Goal: Information Seeking & Learning: Learn about a topic

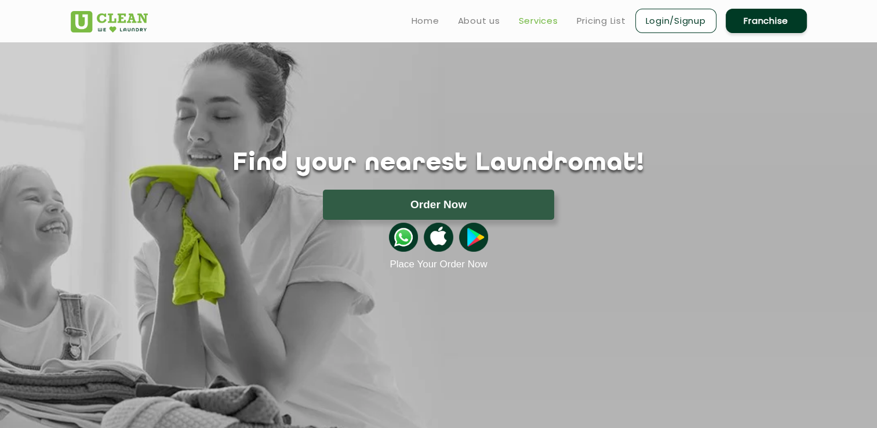
click at [542, 20] on link "Services" at bounding box center [538, 21] width 39 height 14
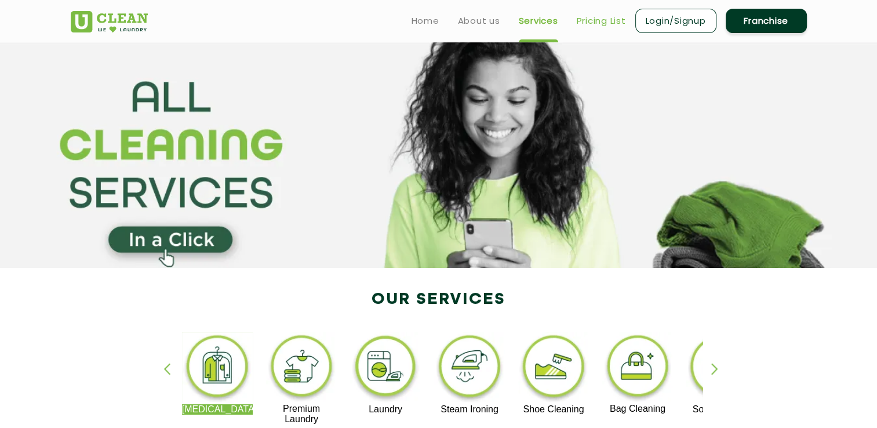
click at [601, 21] on link "Pricing List" at bounding box center [600, 21] width 49 height 14
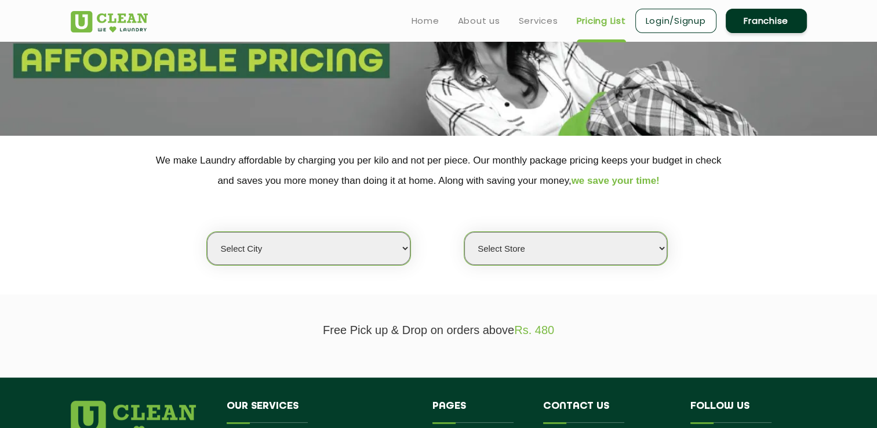
scroll to position [232, 0]
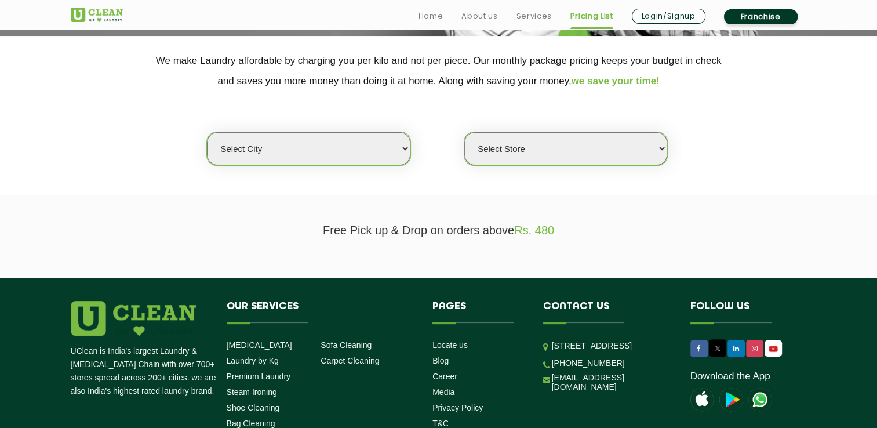
click at [323, 140] on select "Select city [GEOGRAPHIC_DATA] [GEOGRAPHIC_DATA] [GEOGRAPHIC_DATA] [GEOGRAPHIC_D…" at bounding box center [308, 148] width 203 height 33
select select "5"
click at [207, 132] on select "Select city [GEOGRAPHIC_DATA] [GEOGRAPHIC_DATA] [GEOGRAPHIC_DATA] [GEOGRAPHIC_D…" at bounding box center [308, 148] width 203 height 33
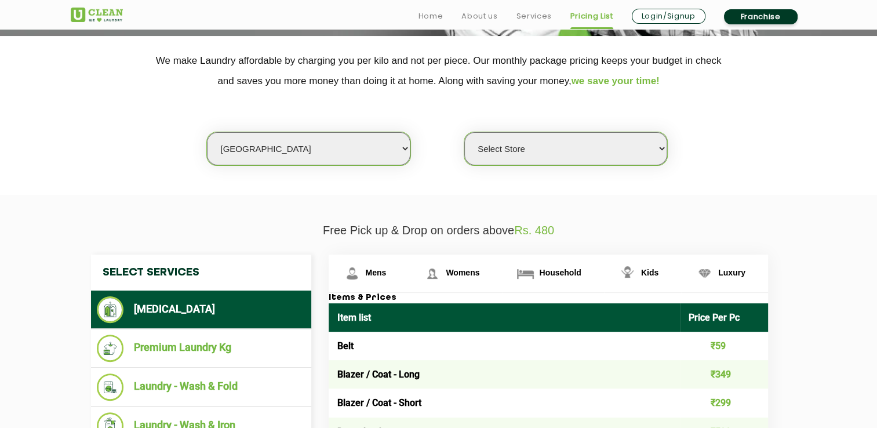
click at [600, 141] on select "Select Store UClean Narsingi UClean Nizampet UClean Sangareddy UClean Gachibowl…" at bounding box center [565, 148] width 203 height 33
select select "382"
click at [464, 132] on select "Select Store UClean Narsingi UClean Nizampet UClean Sangareddy UClean Gachibowl…" at bounding box center [565, 148] width 203 height 33
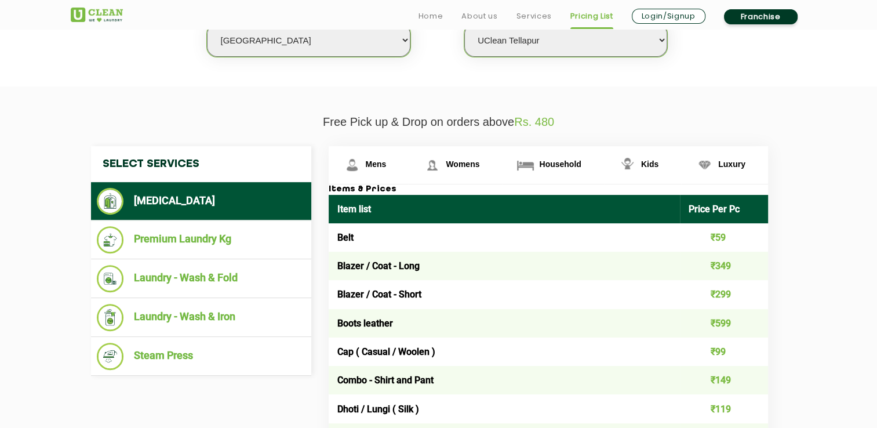
scroll to position [348, 0]
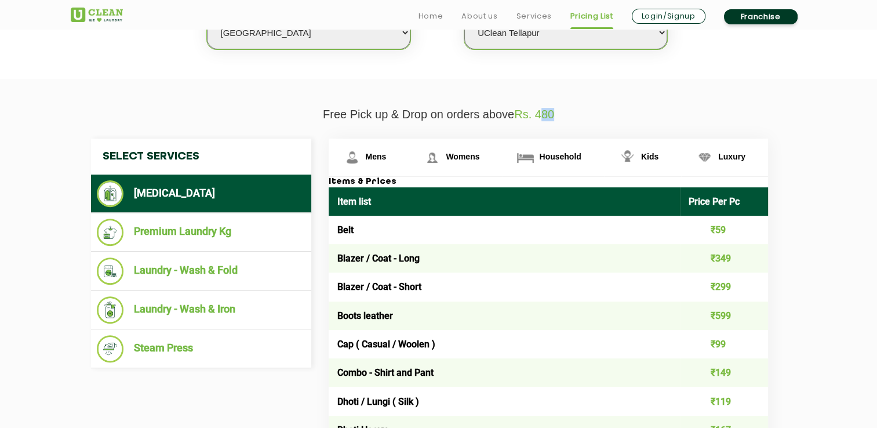
drag, startPoint x: 561, startPoint y: 115, endPoint x: 539, endPoint y: 112, distance: 22.2
click at [539, 112] on p "Free Pick up & Drop on orders above Rs. 480" at bounding box center [439, 114] width 736 height 13
drag, startPoint x: 539, startPoint y: 112, endPoint x: 753, endPoint y: 116, distance: 213.8
click at [753, 116] on p "Free Pick up & Drop on orders above Rs. 480" at bounding box center [439, 114] width 736 height 13
drag, startPoint x: 732, startPoint y: 284, endPoint x: 699, endPoint y: 284, distance: 33.0
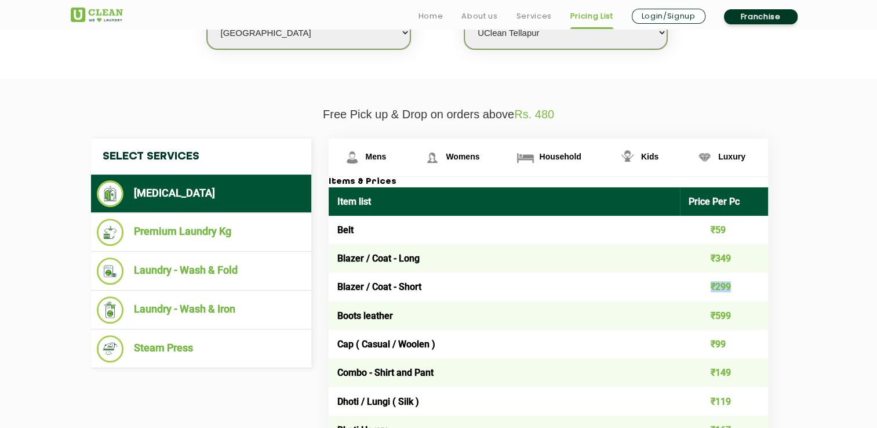
click at [699, 284] on td "₹299" at bounding box center [724, 286] width 88 height 28
click at [457, 161] on link "Womens" at bounding box center [454, 157] width 93 height 38
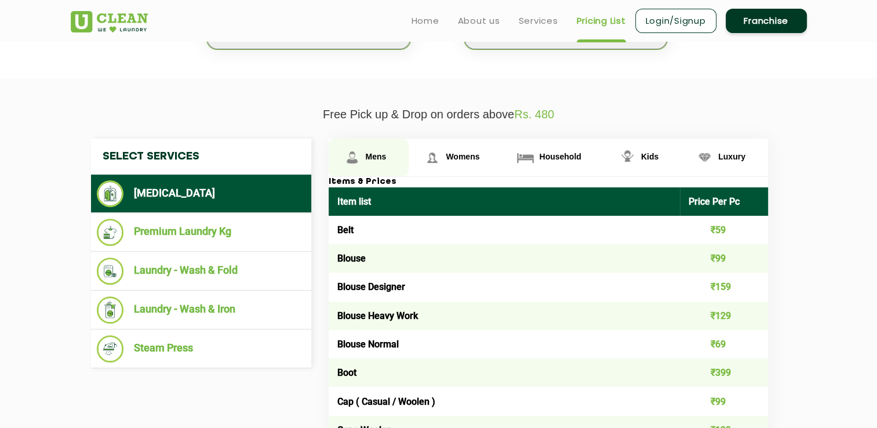
click at [372, 161] on link "Mens" at bounding box center [369, 157] width 81 height 38
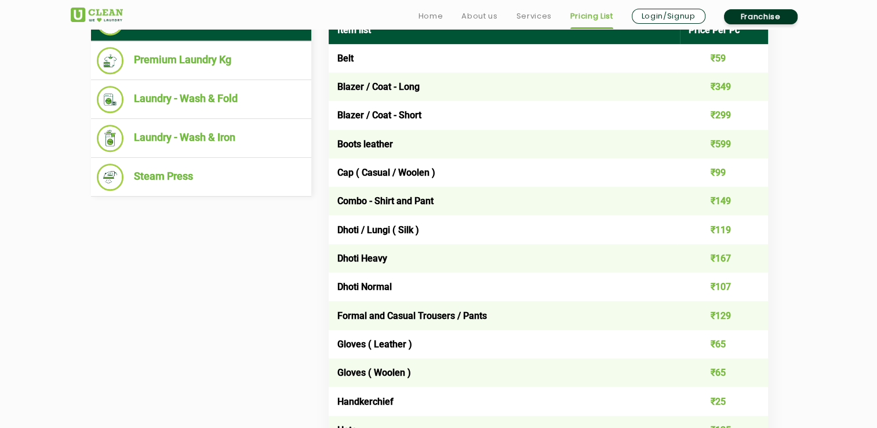
scroll to position [521, 0]
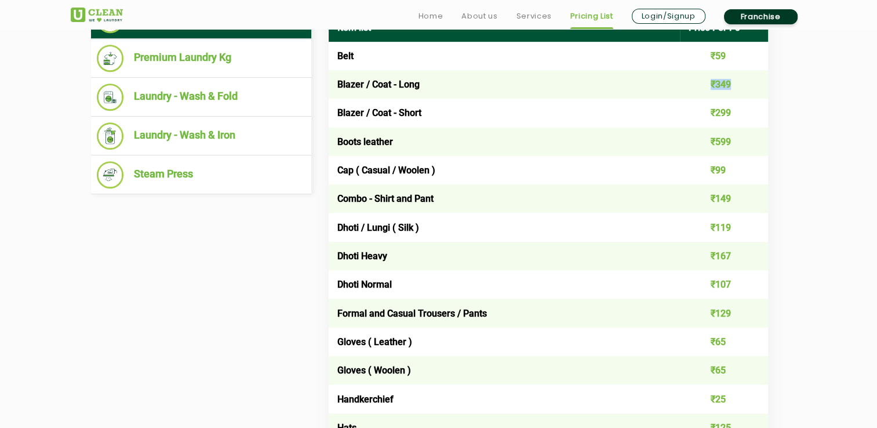
drag, startPoint x: 736, startPoint y: 87, endPoint x: 698, endPoint y: 86, distance: 37.7
click at [698, 86] on td "₹349" at bounding box center [724, 84] width 88 height 28
drag, startPoint x: 698, startPoint y: 86, endPoint x: 670, endPoint y: 108, distance: 36.3
click at [670, 108] on tr "Blazer / Coat - Short ₹299" at bounding box center [548, 112] width 439 height 28
drag, startPoint x: 670, startPoint y: 108, endPoint x: 790, endPoint y: 173, distance: 136.4
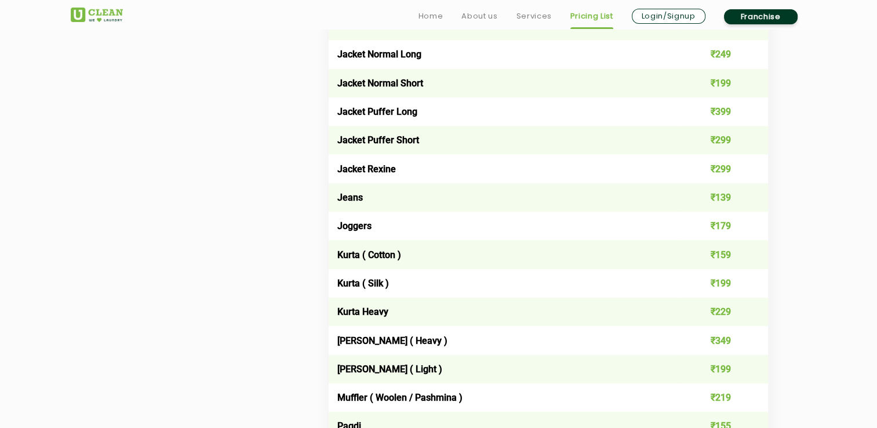
scroll to position [1101, 0]
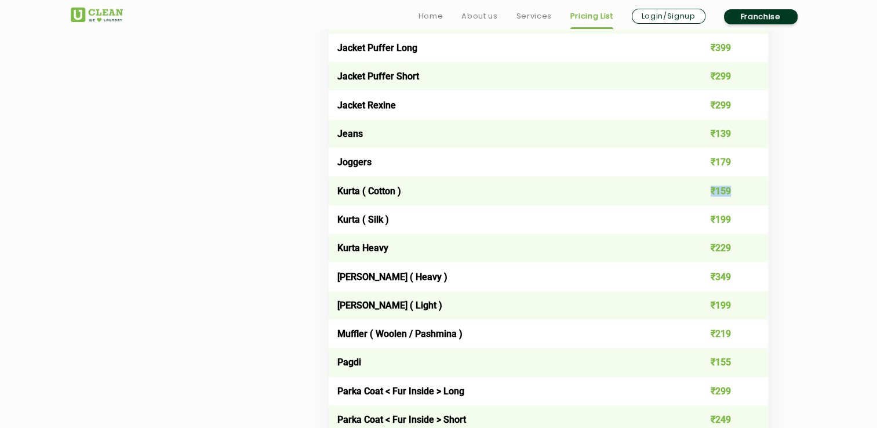
drag, startPoint x: 742, startPoint y: 194, endPoint x: 695, endPoint y: 191, distance: 47.0
click at [695, 191] on td "₹159" at bounding box center [724, 190] width 88 height 28
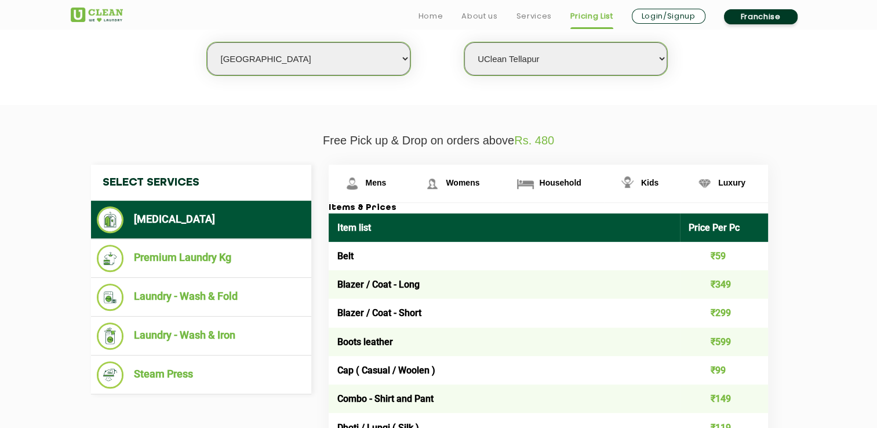
scroll to position [348, 0]
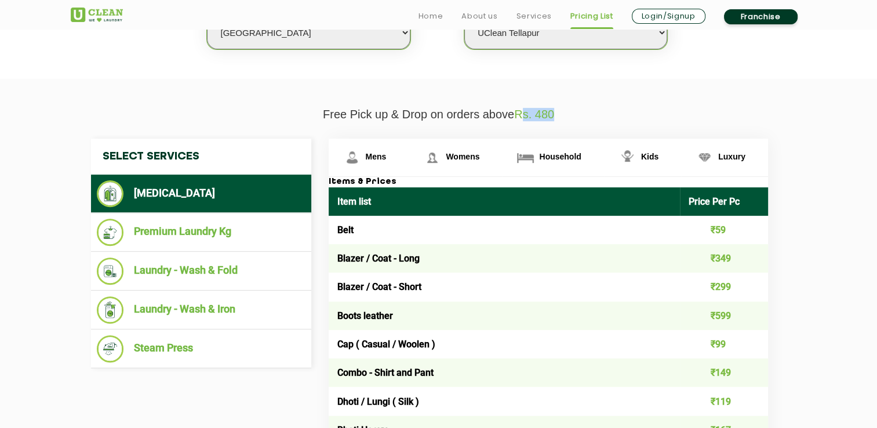
drag, startPoint x: 556, startPoint y: 117, endPoint x: 522, endPoint y: 114, distance: 34.3
click at [522, 114] on p "Free Pick up & Drop on orders above Rs. 480" at bounding box center [439, 114] width 736 height 13
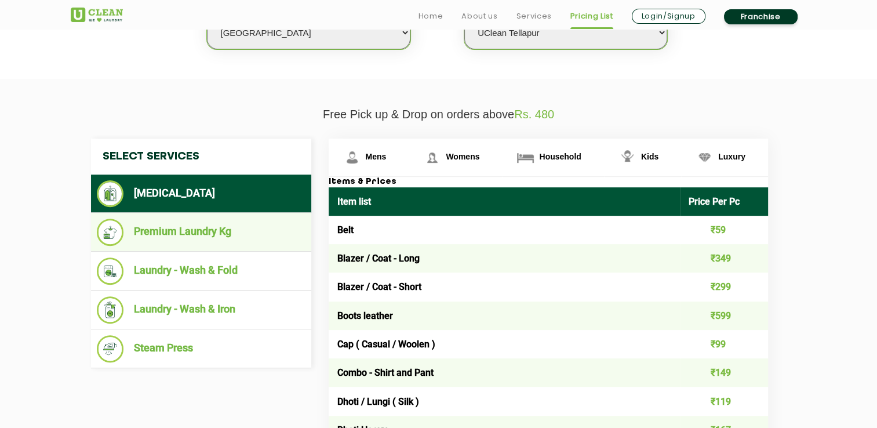
click at [194, 236] on li "Premium Laundry Kg" at bounding box center [201, 231] width 209 height 27
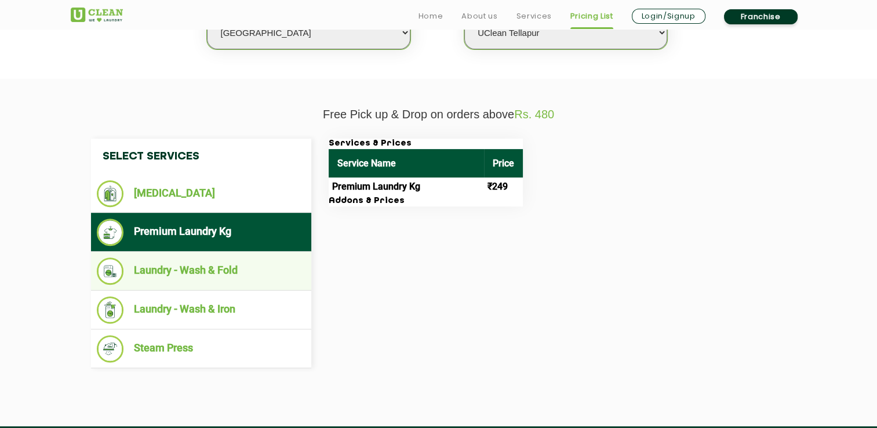
click at [240, 269] on li "Laundry - Wash & Fold" at bounding box center [201, 270] width 209 height 27
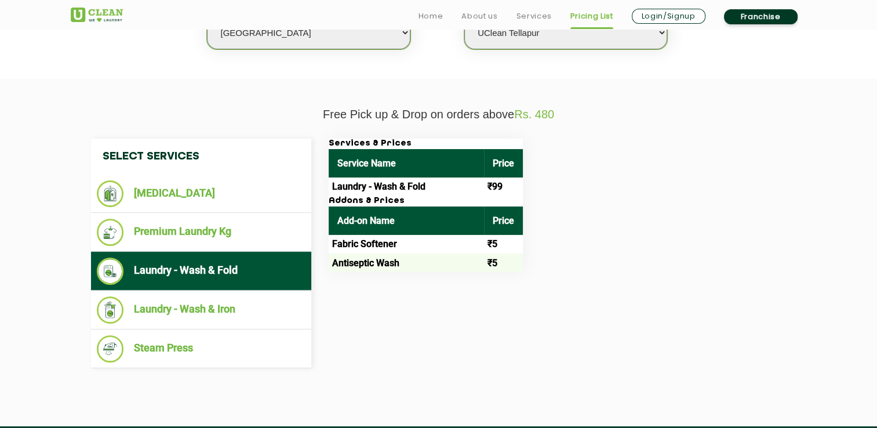
click at [499, 240] on td "₹5" at bounding box center [503, 244] width 39 height 19
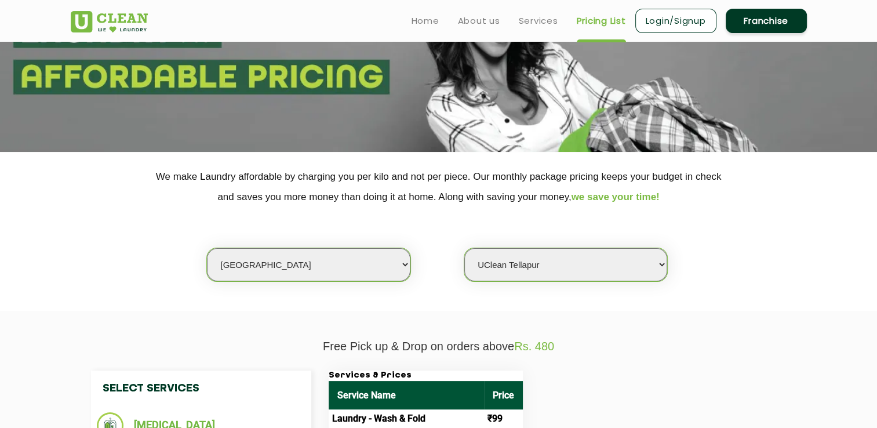
scroll to position [0, 0]
